Goal: Task Accomplishment & Management: Manage account settings

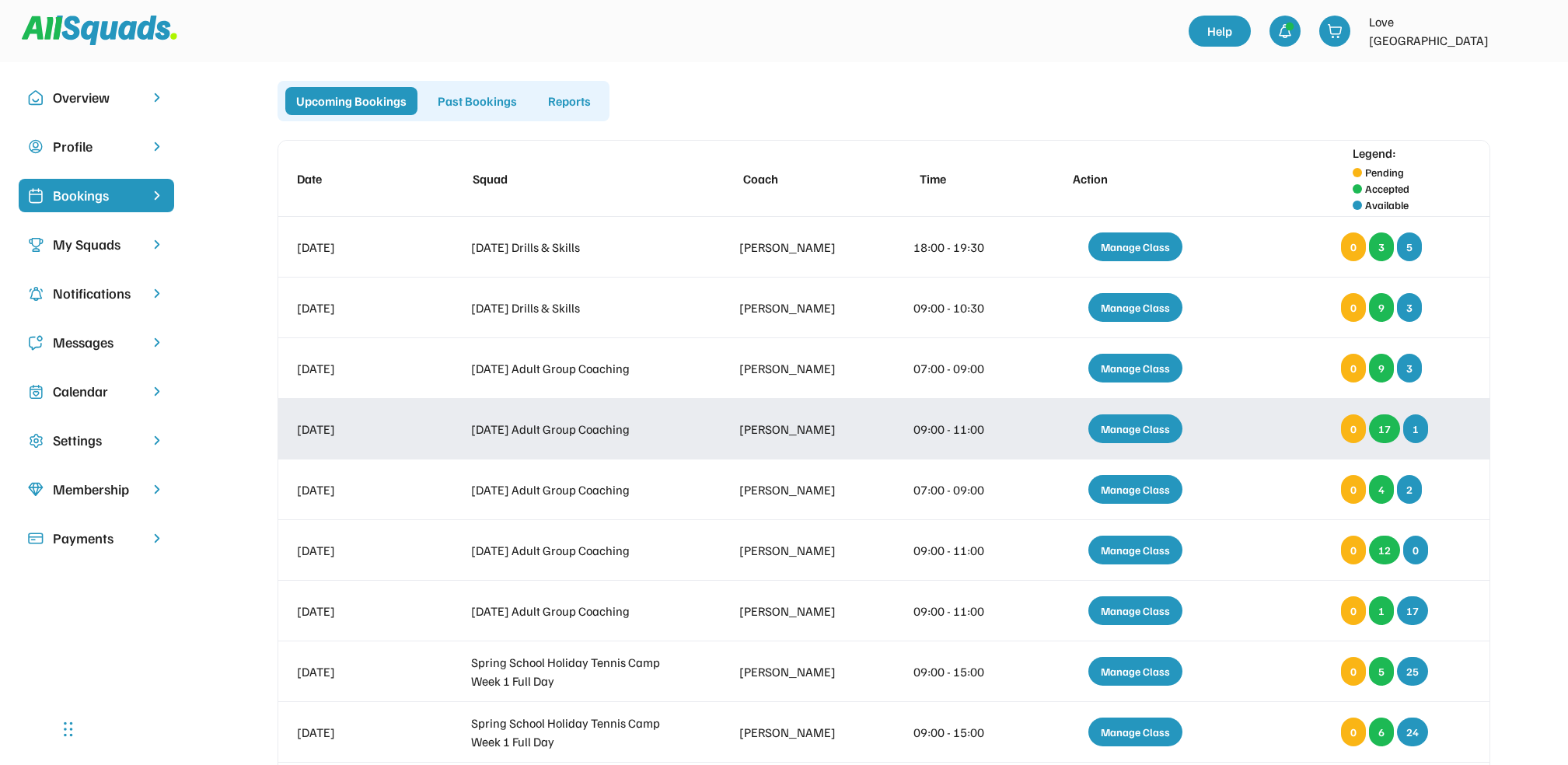
click at [1131, 423] on div "Manage Class" at bounding box center [1136, 429] width 94 height 29
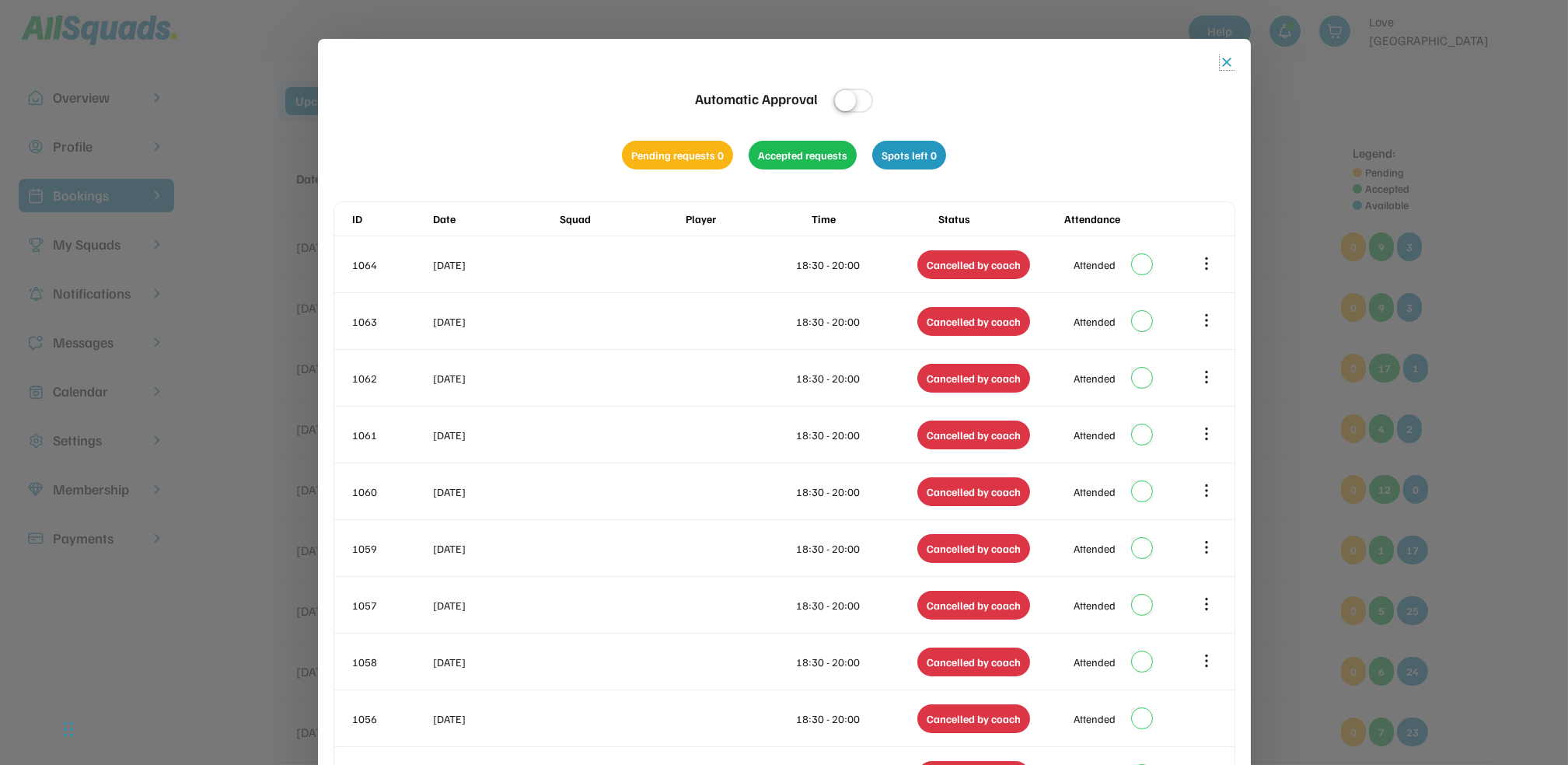
click at [1230, 60] on button "close" at bounding box center [1227, 62] width 15 height 15
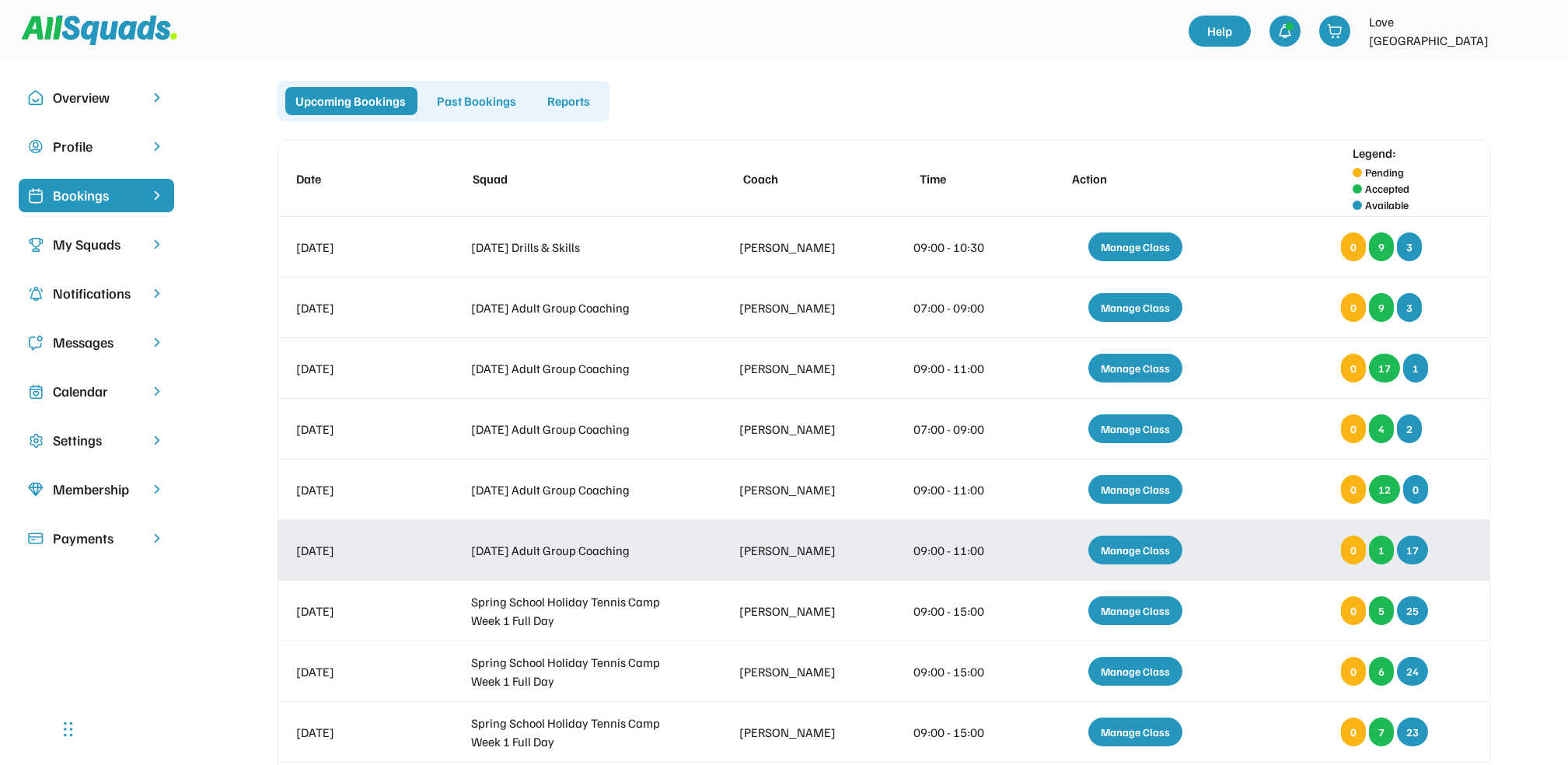
click at [1136, 547] on div "Manage Class" at bounding box center [1136, 550] width 94 height 29
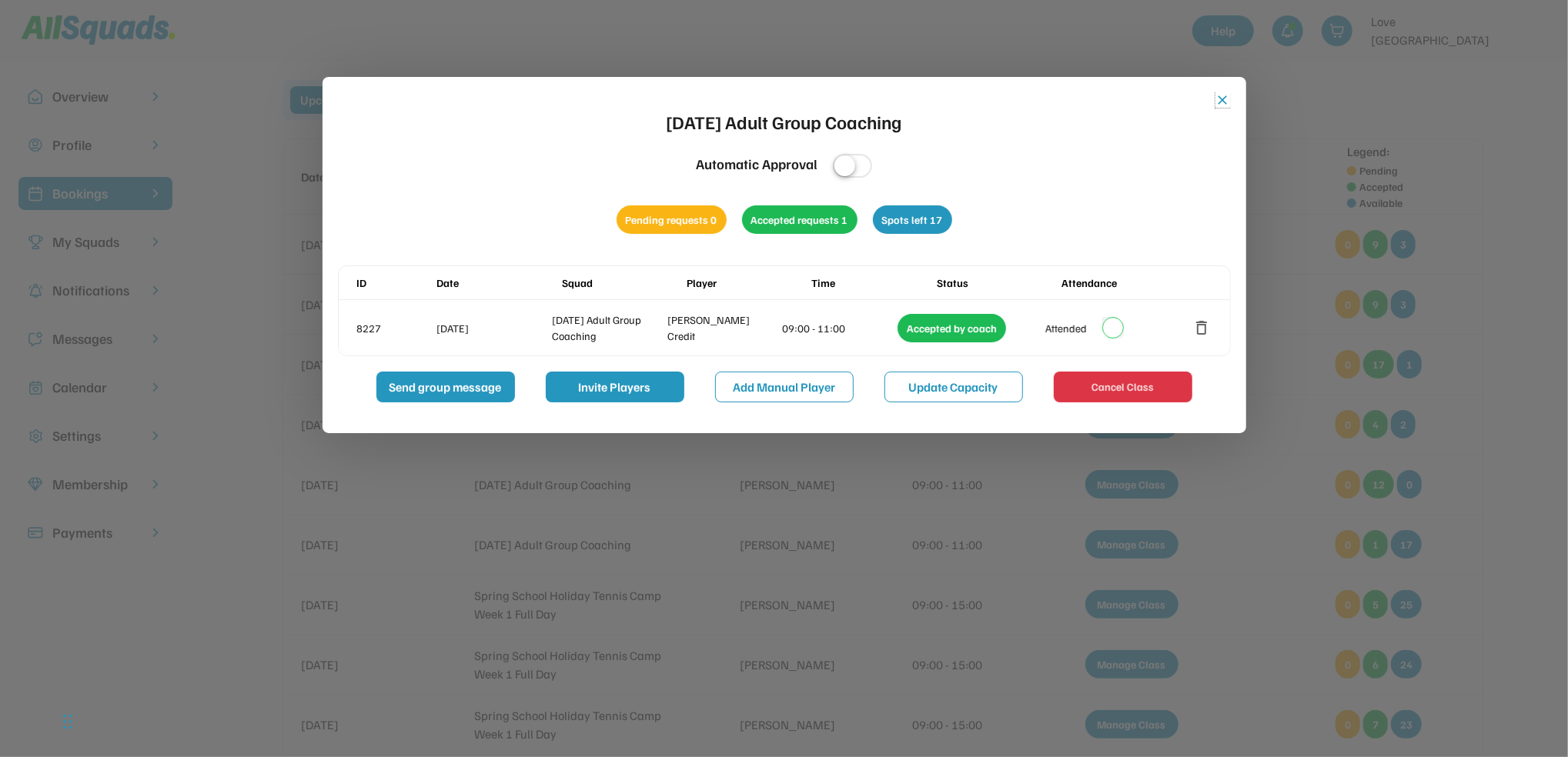
click at [1223, 93] on button "close" at bounding box center [1223, 99] width 15 height 15
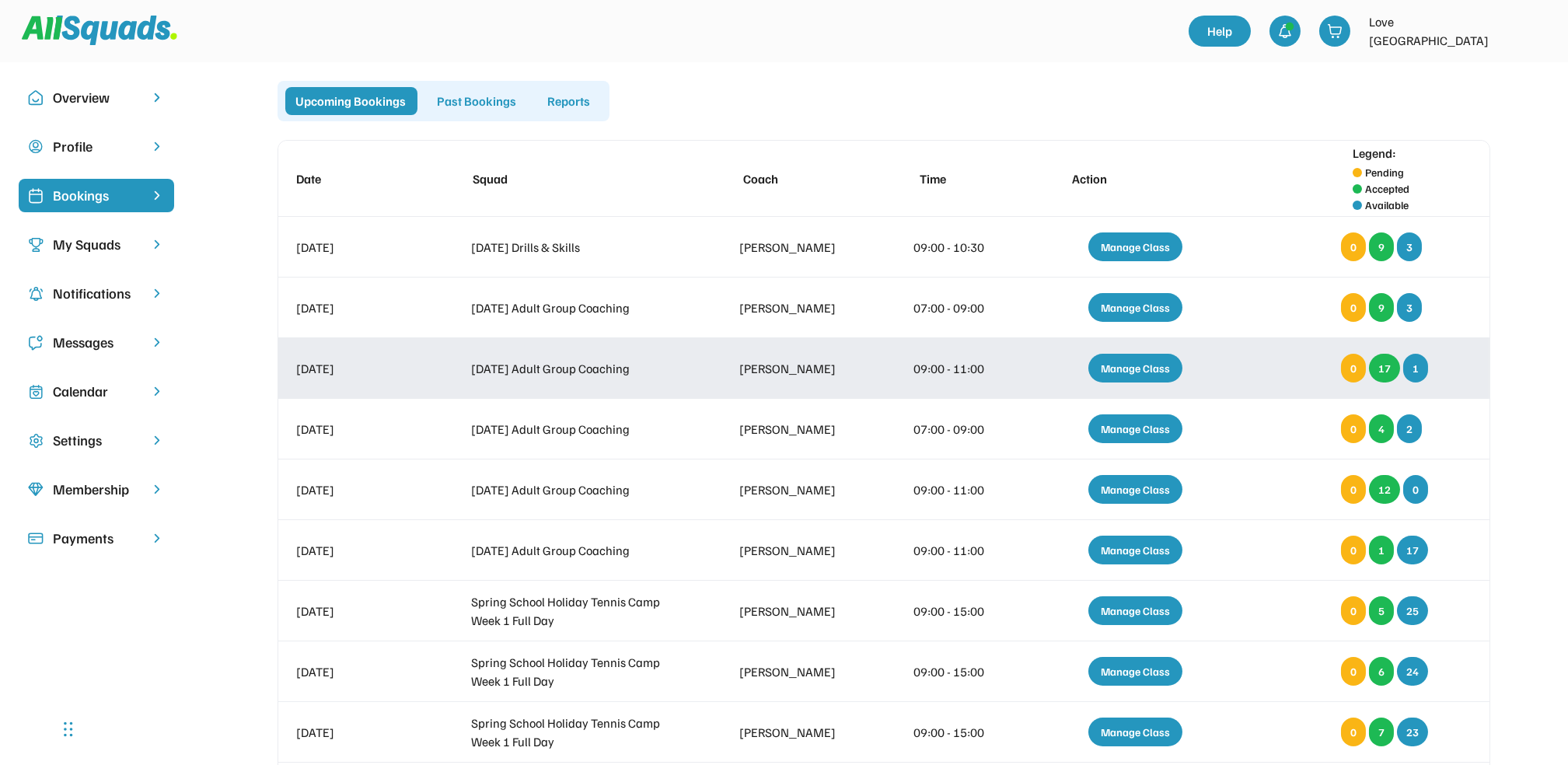
click at [1143, 363] on div "Manage Class" at bounding box center [1136, 368] width 94 height 29
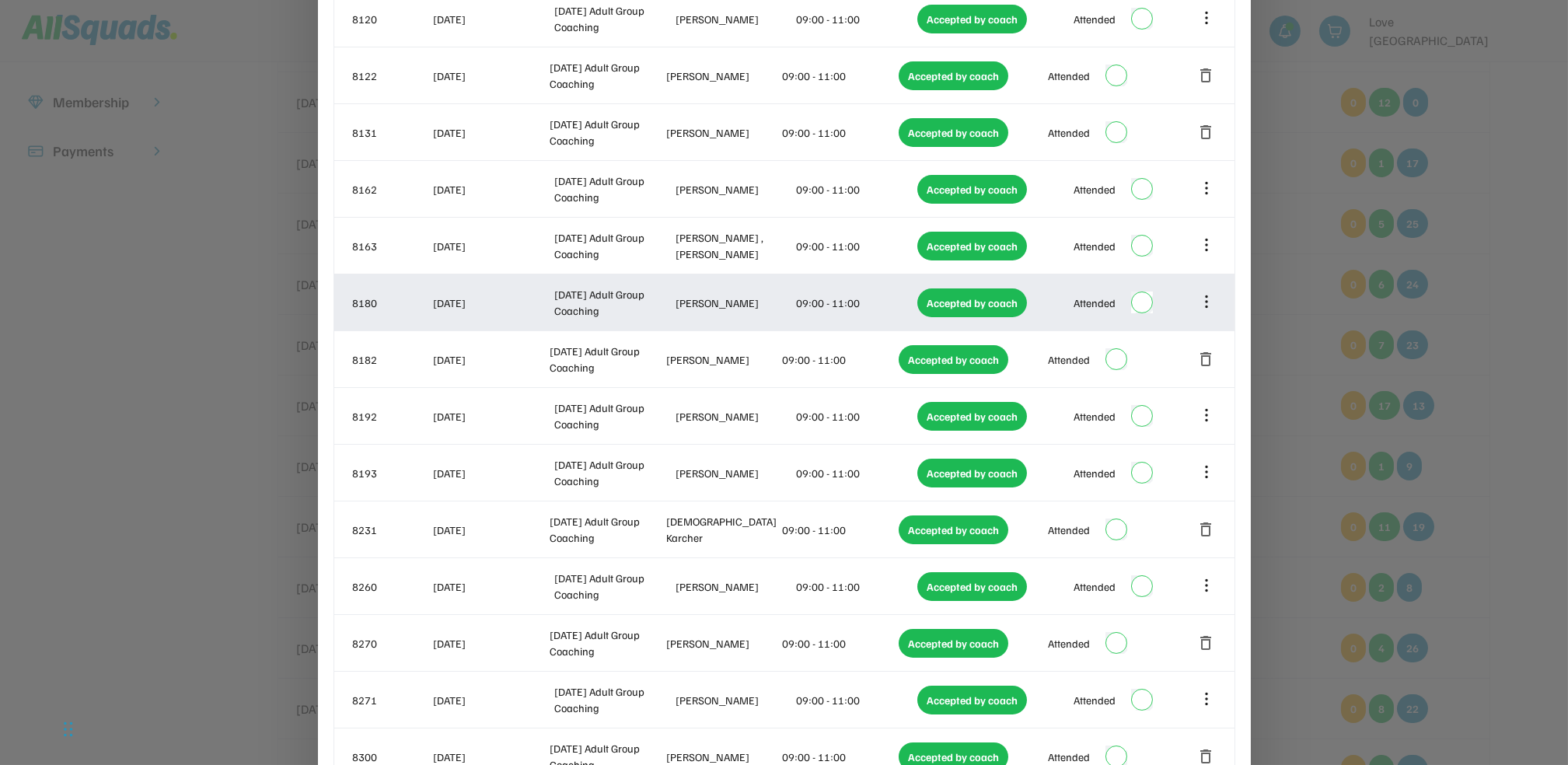
scroll to position [414, 0]
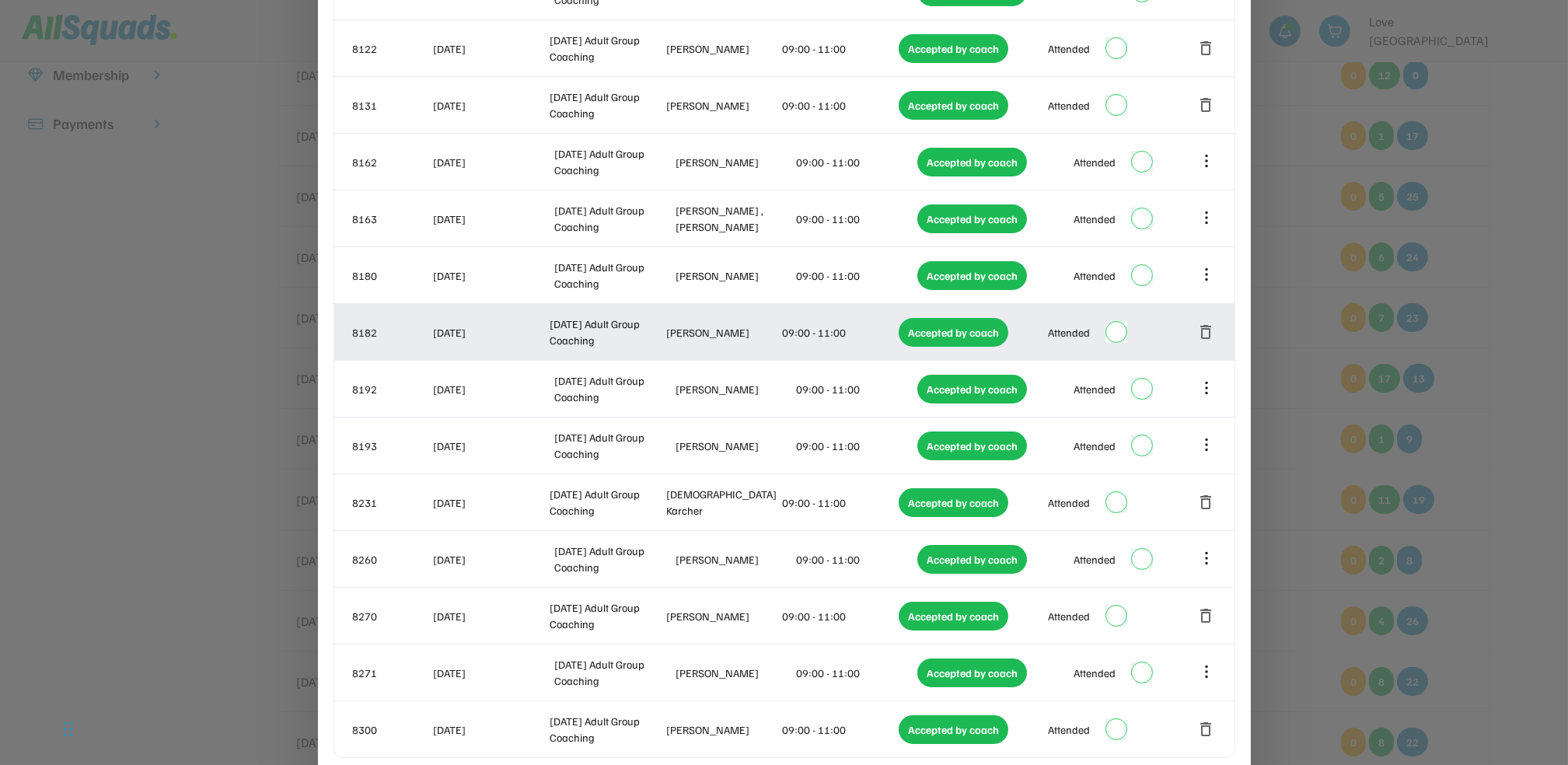
click at [1209, 325] on button "delete" at bounding box center [1206, 332] width 19 height 19
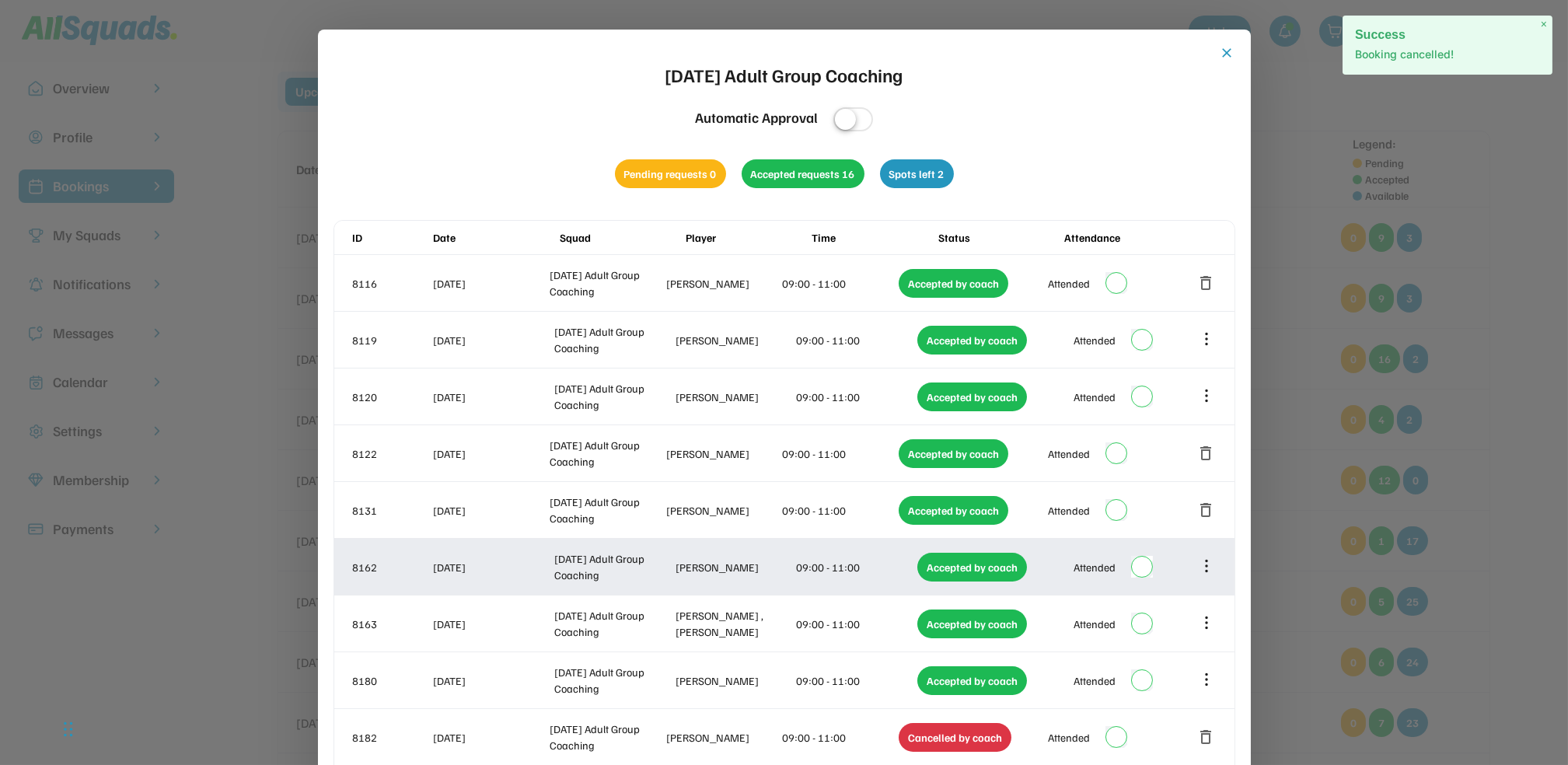
scroll to position [0, 0]
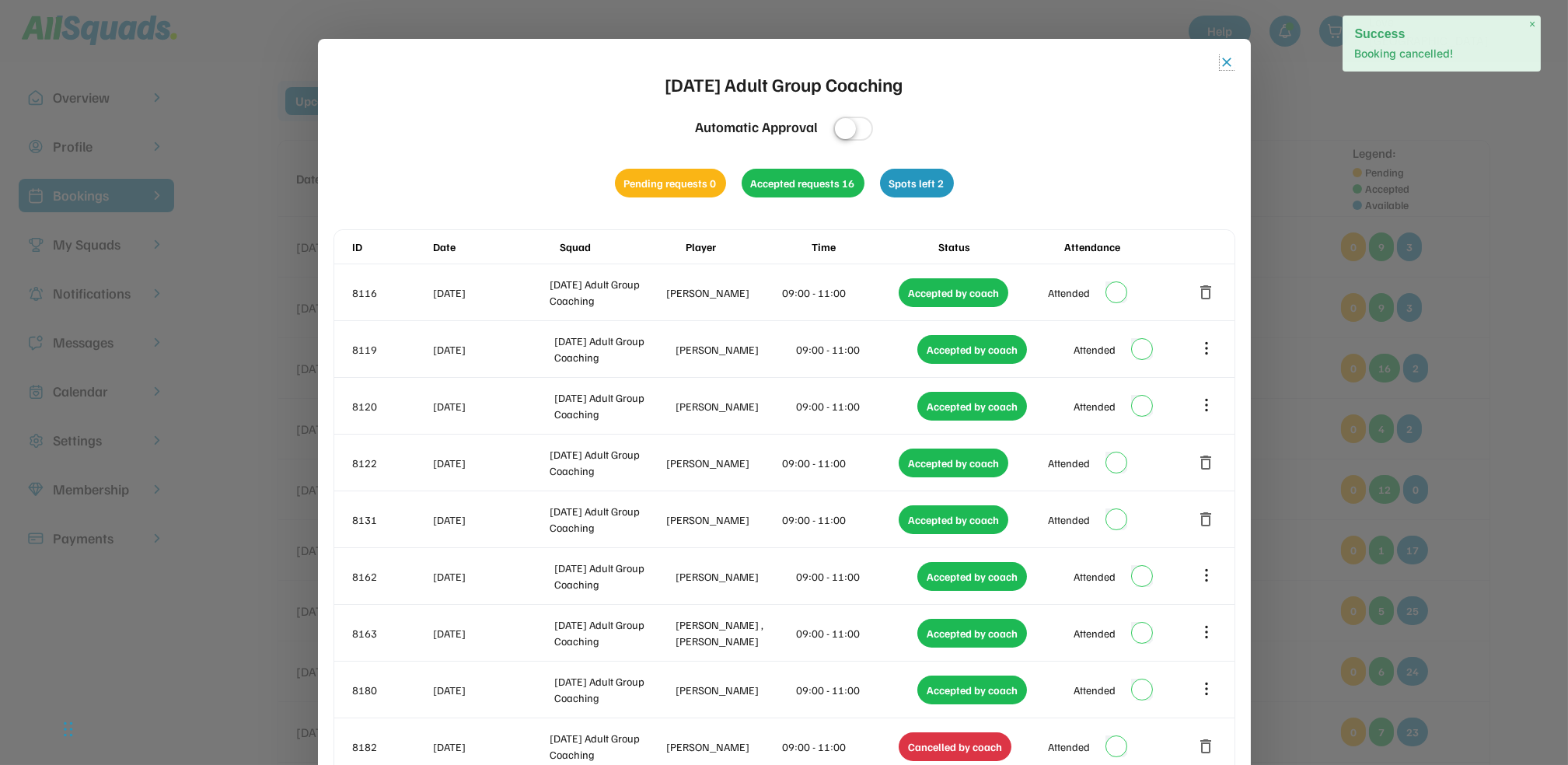
click at [1224, 57] on button "close" at bounding box center [1227, 62] width 15 height 15
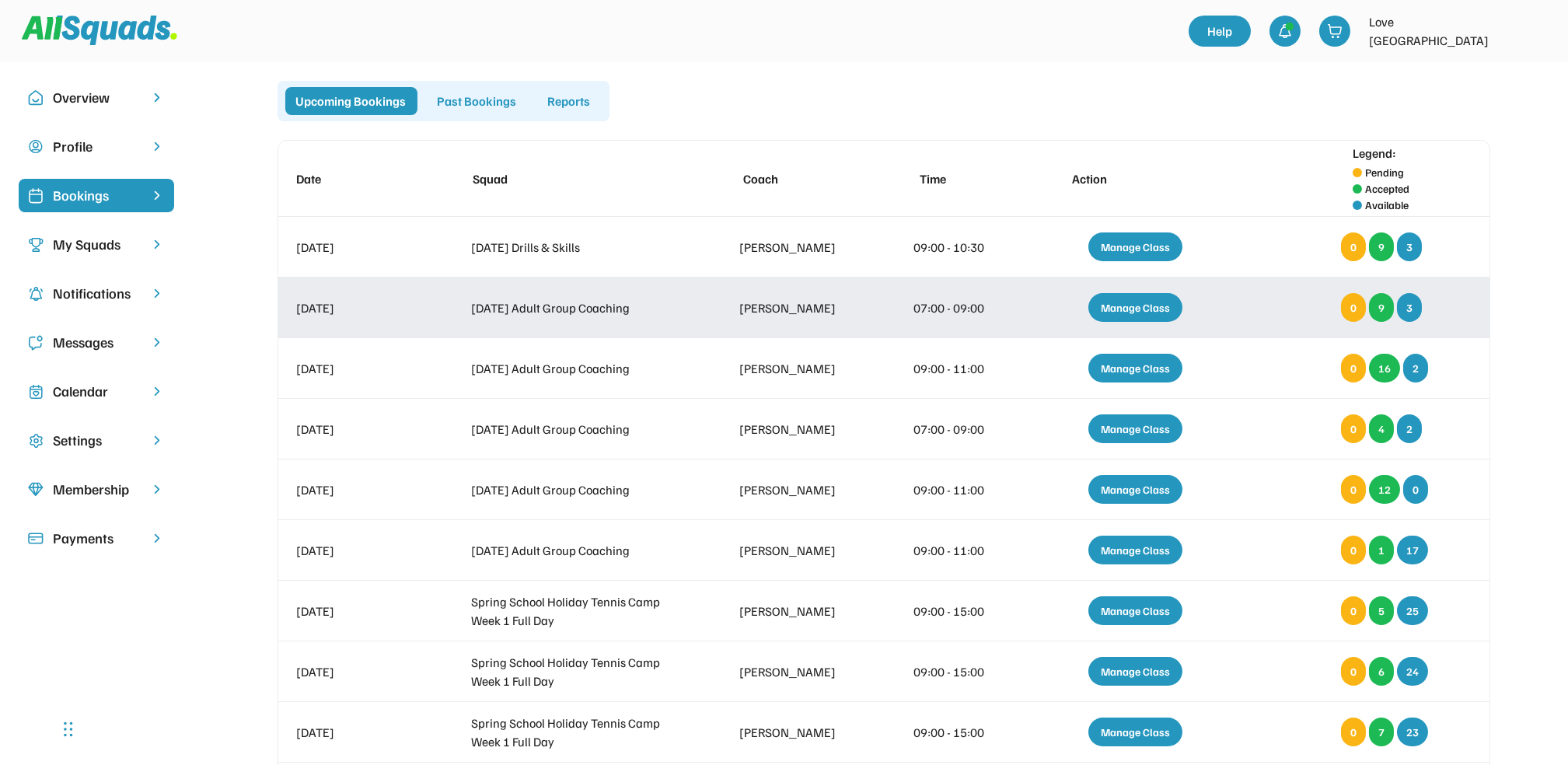
click at [1139, 300] on div "Manage Class" at bounding box center [1136, 308] width 94 height 29
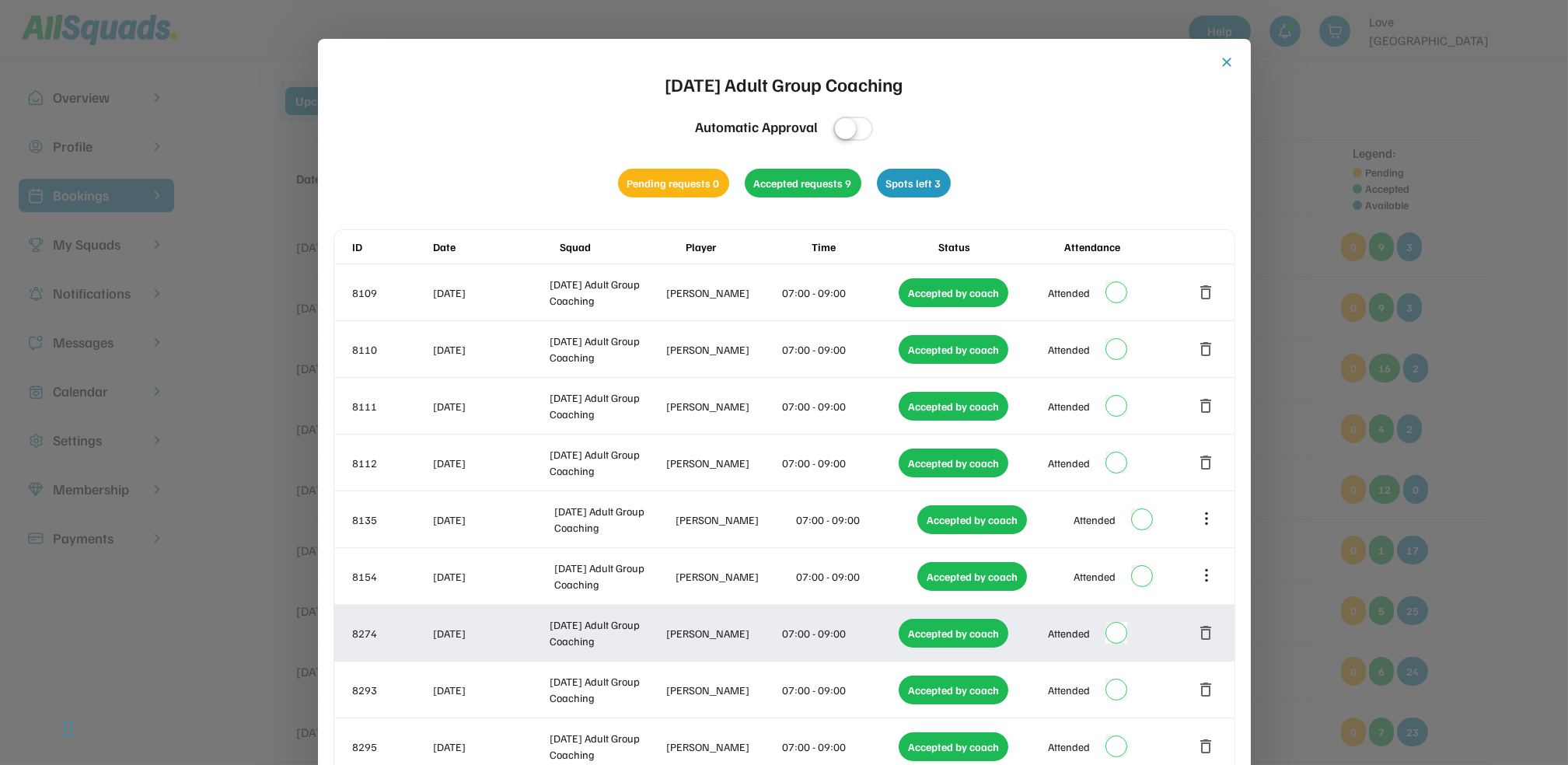
scroll to position [207, 0]
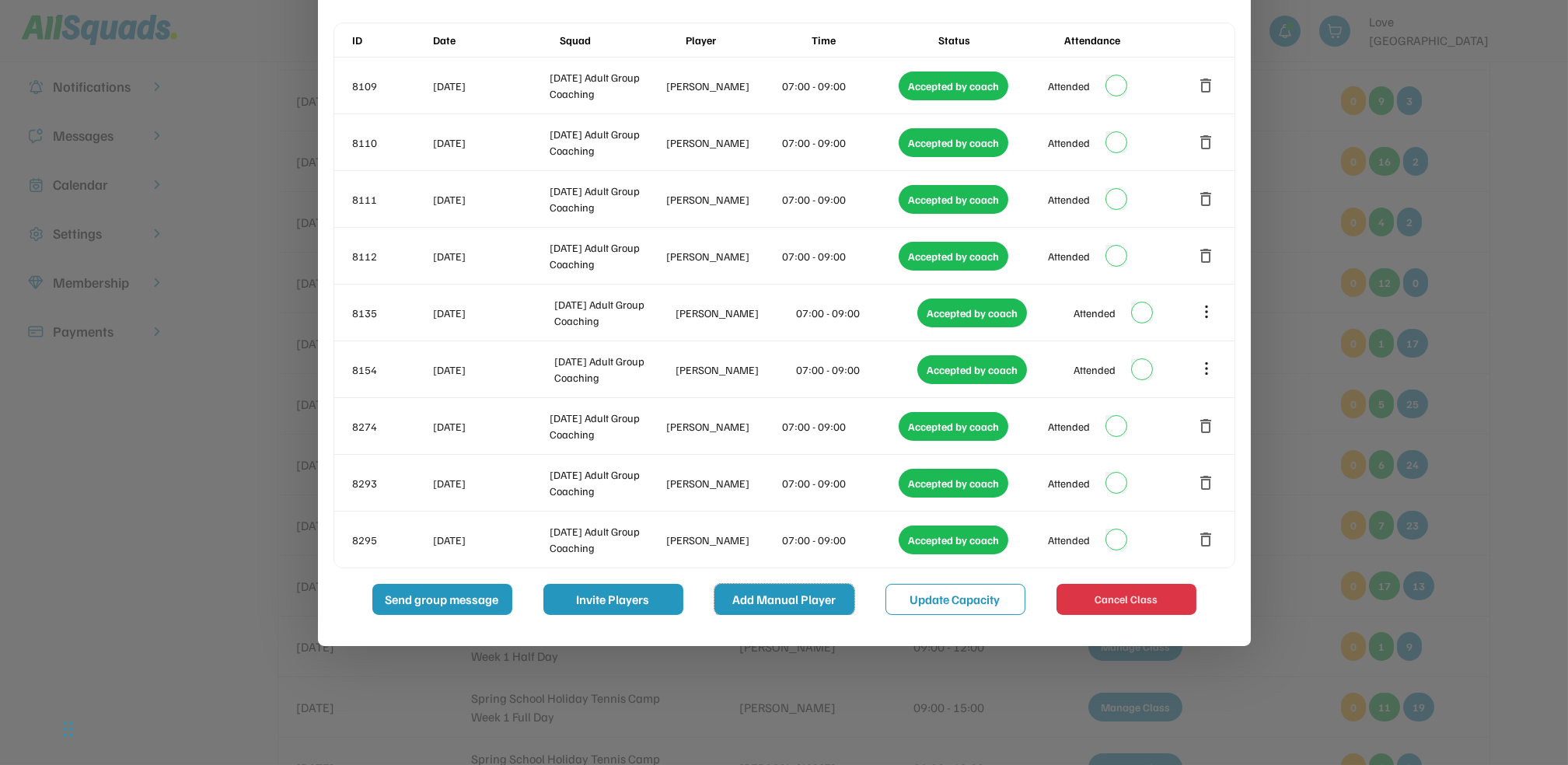
click at [792, 597] on button "Add Manual Player" at bounding box center [784, 599] width 140 height 31
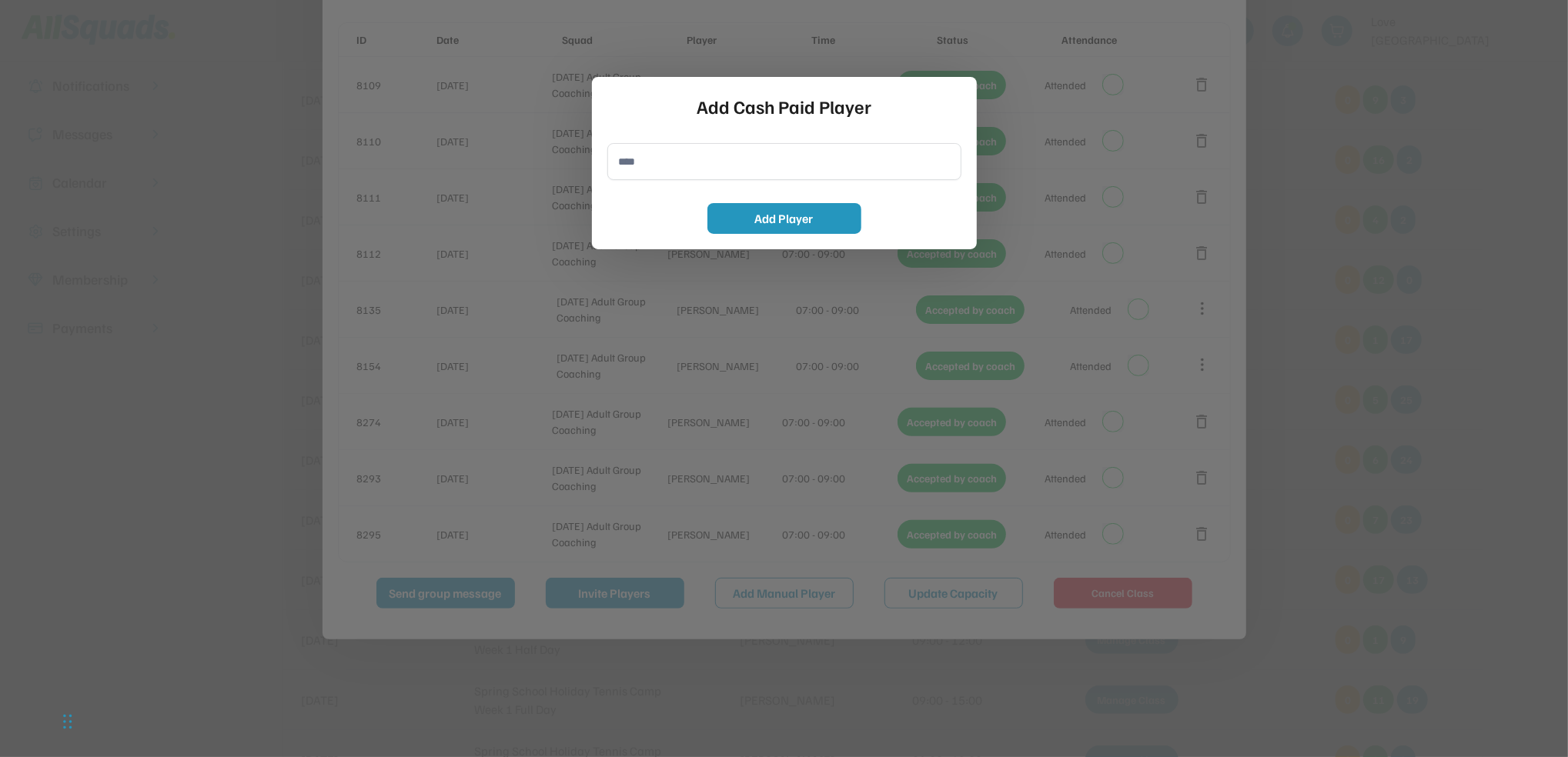
click at [631, 163] on input "input" at bounding box center [784, 162] width 354 height 37
type input "**********"
click at [788, 211] on button "Add Player" at bounding box center [784, 219] width 154 height 30
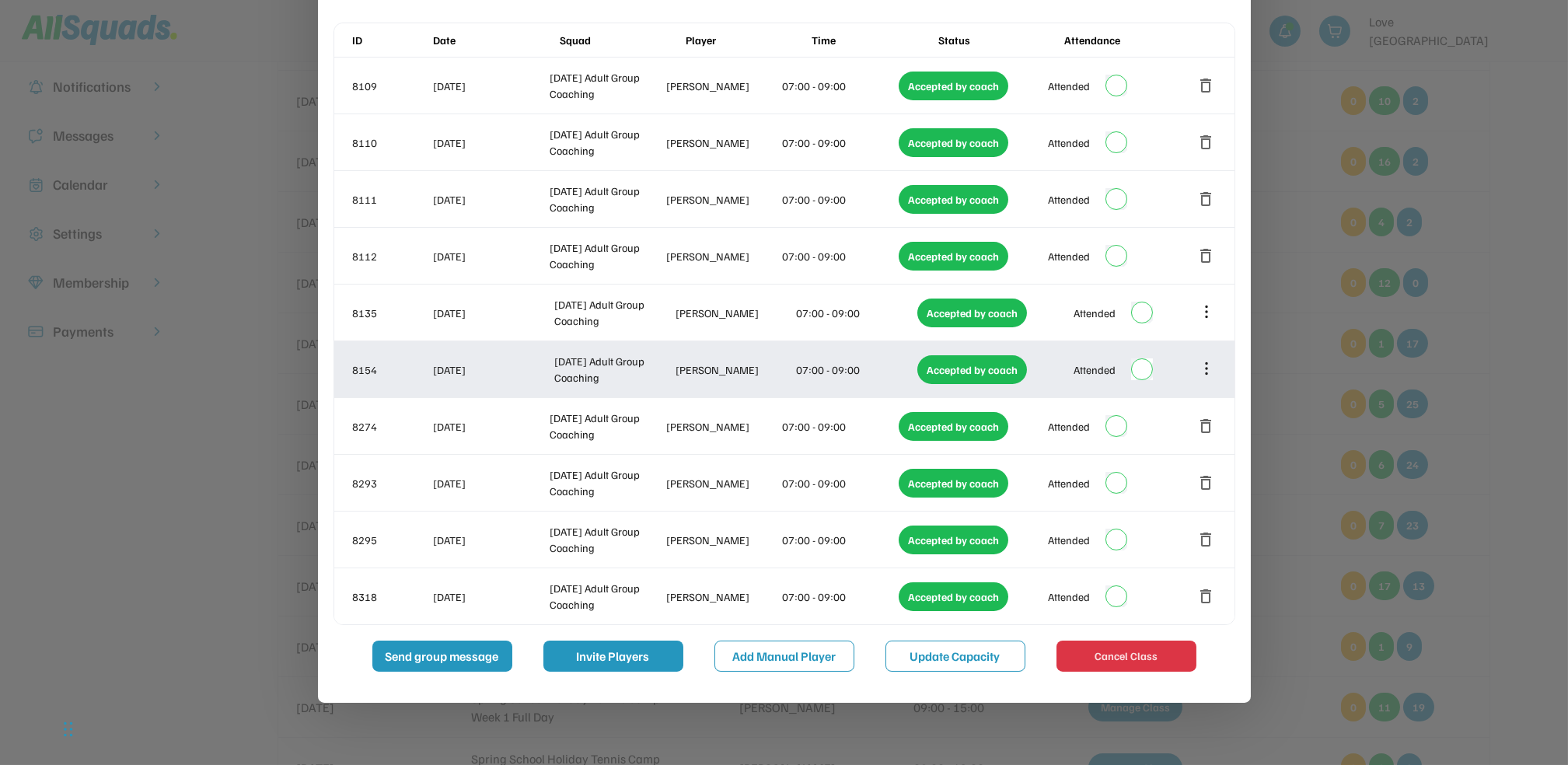
scroll to position [0, 0]
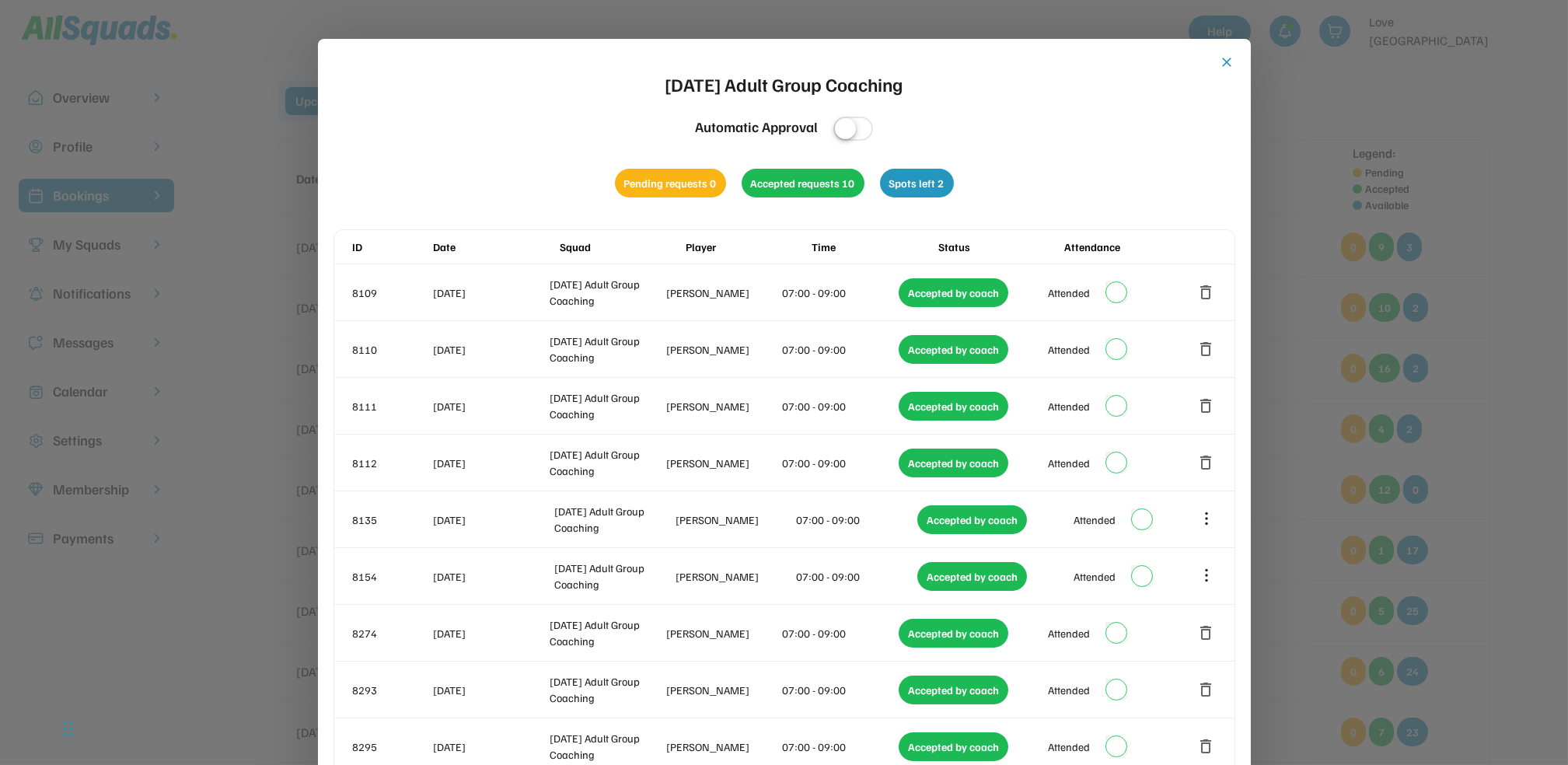
click at [1226, 57] on button "close" at bounding box center [1227, 62] width 15 height 15
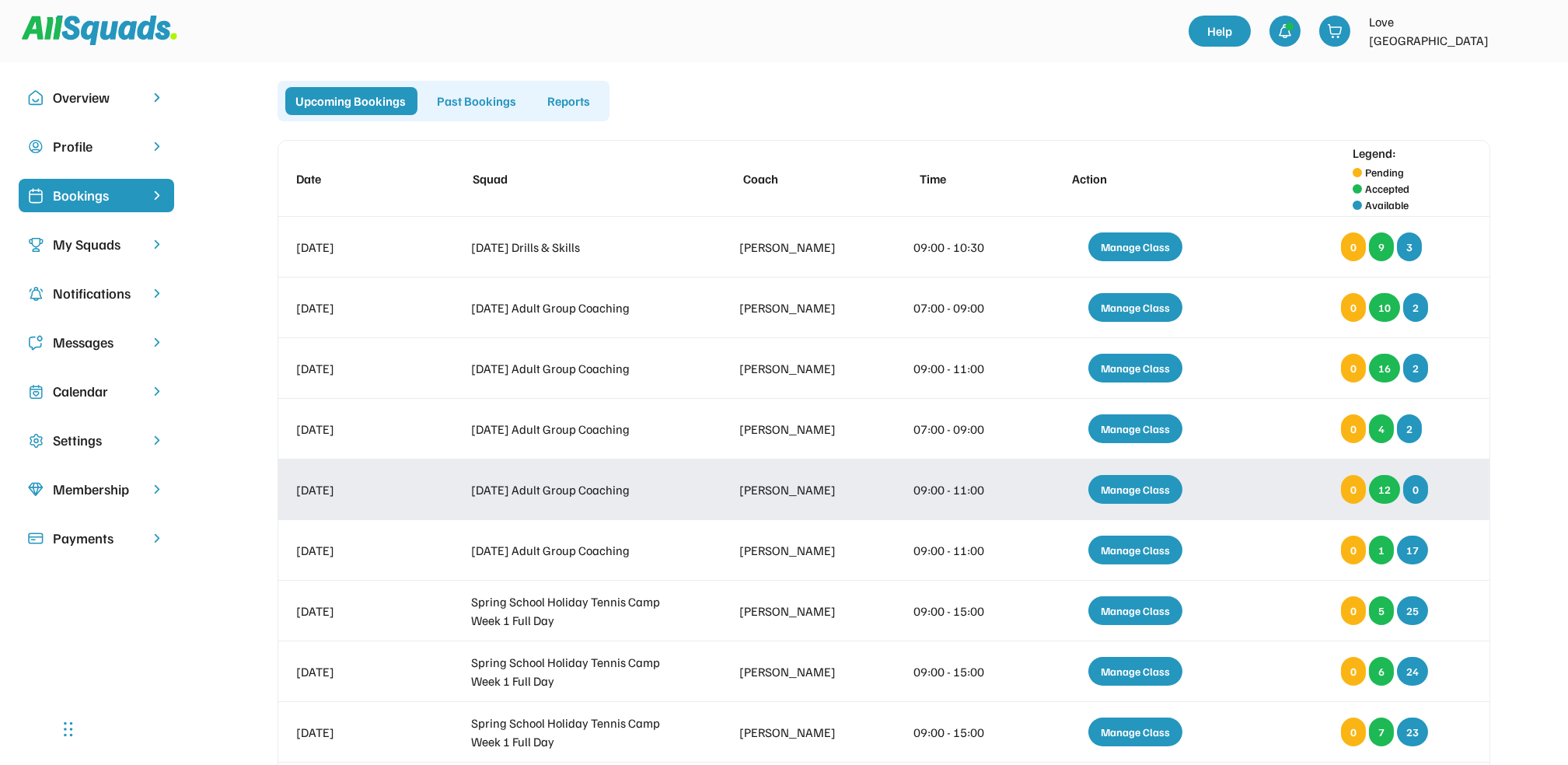
click at [1137, 486] on div "Manage Class" at bounding box center [1136, 490] width 94 height 29
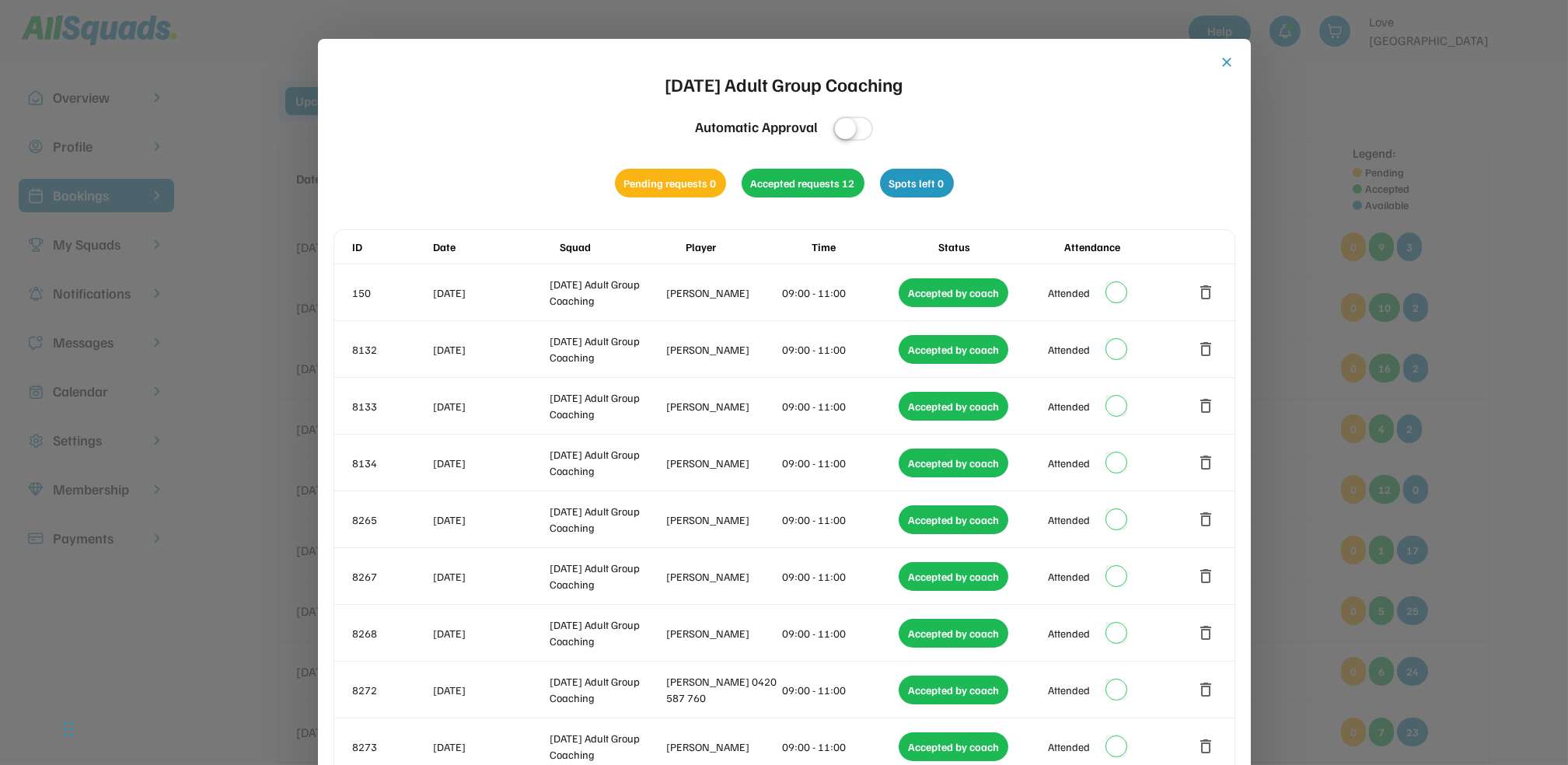
click at [1225, 53] on div "close [DATE] Adult Group Coaching Automatic Approval Pending requests 0 Accepte…" at bounding box center [784, 531] width 933 height 984
click at [1225, 57] on button "close" at bounding box center [1227, 62] width 15 height 15
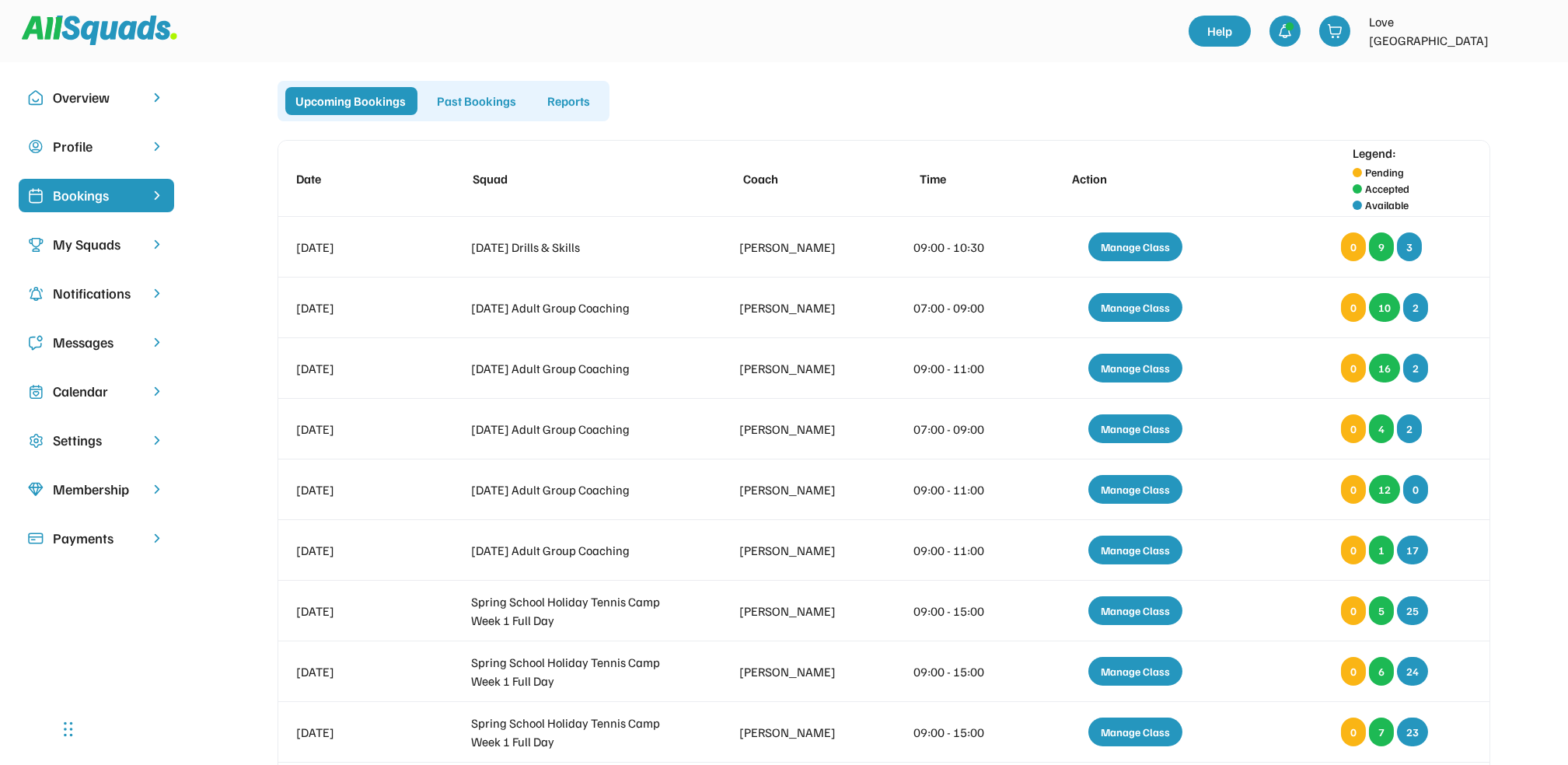
click at [1125, 25] on div at bounding box center [606, 31] width 1167 height 49
